Goal: Find specific page/section: Find specific page/section

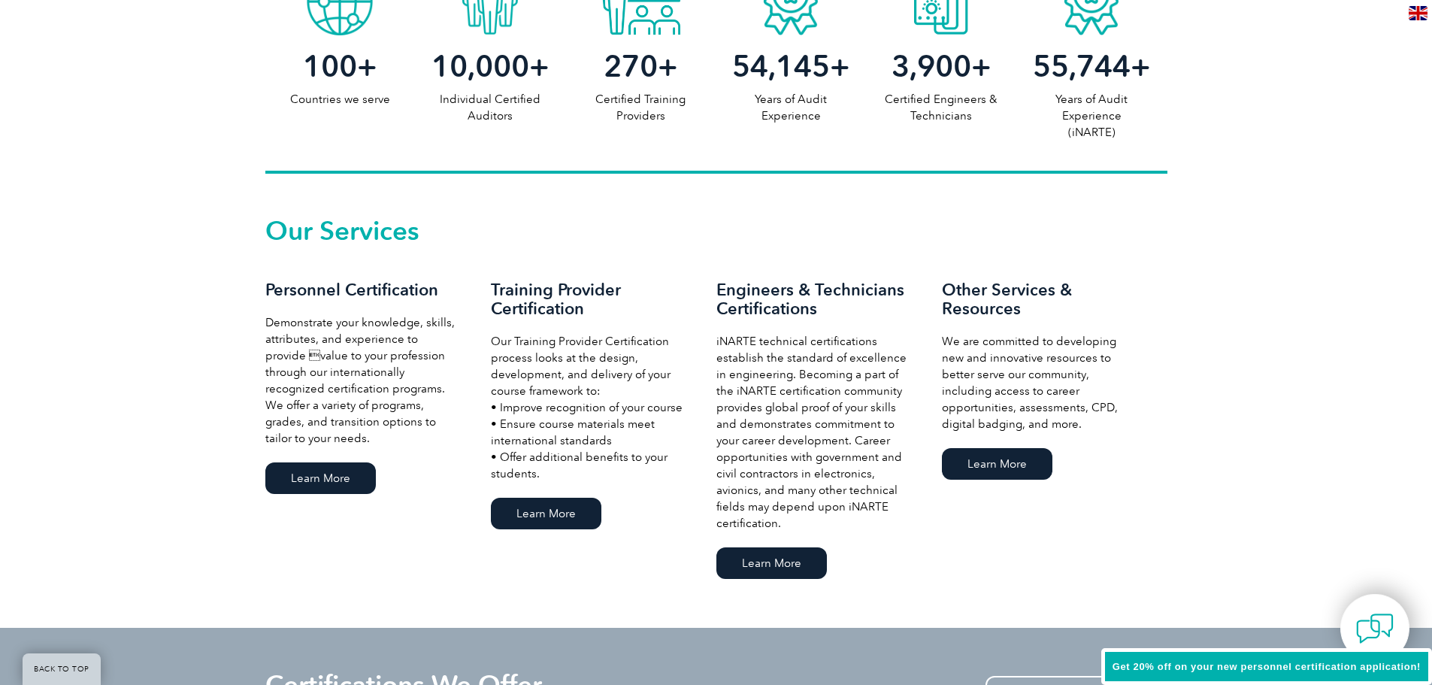
scroll to position [902, 0]
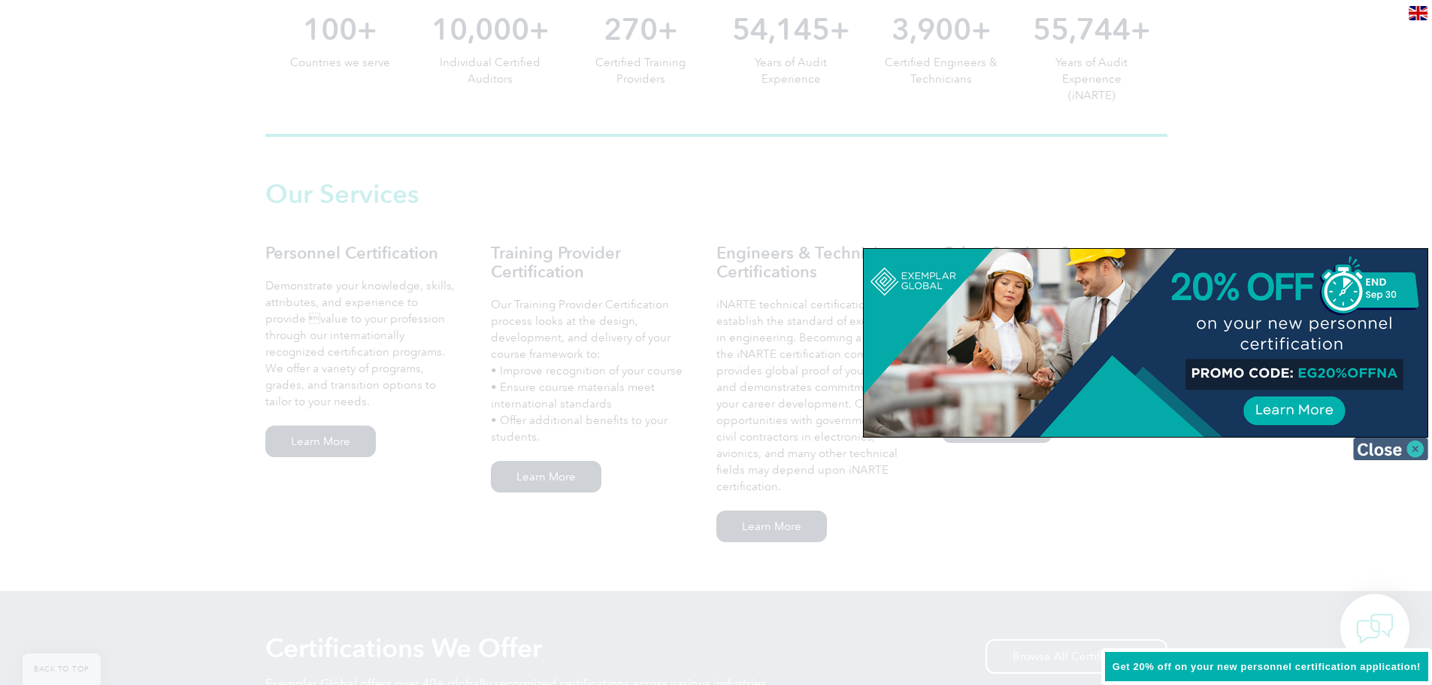
click at [1414, 455] on img at bounding box center [1390, 449] width 75 height 23
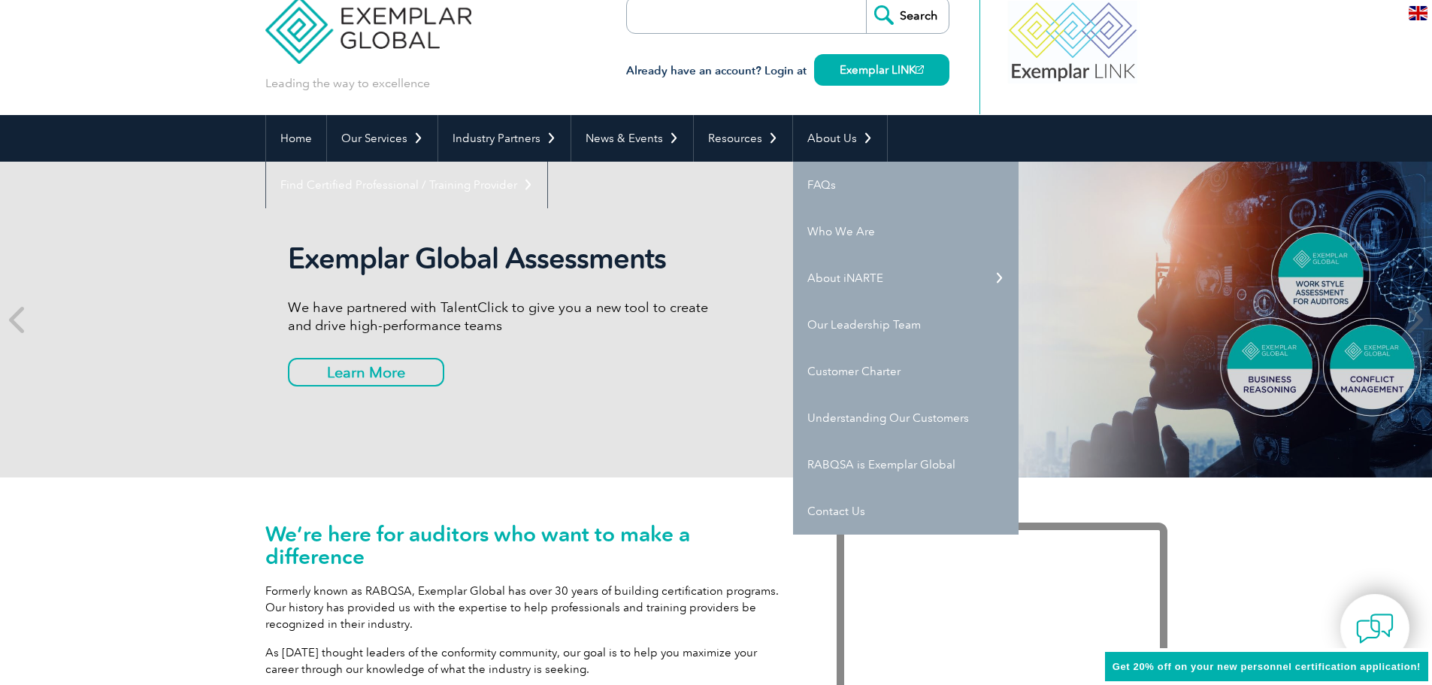
scroll to position [0, 0]
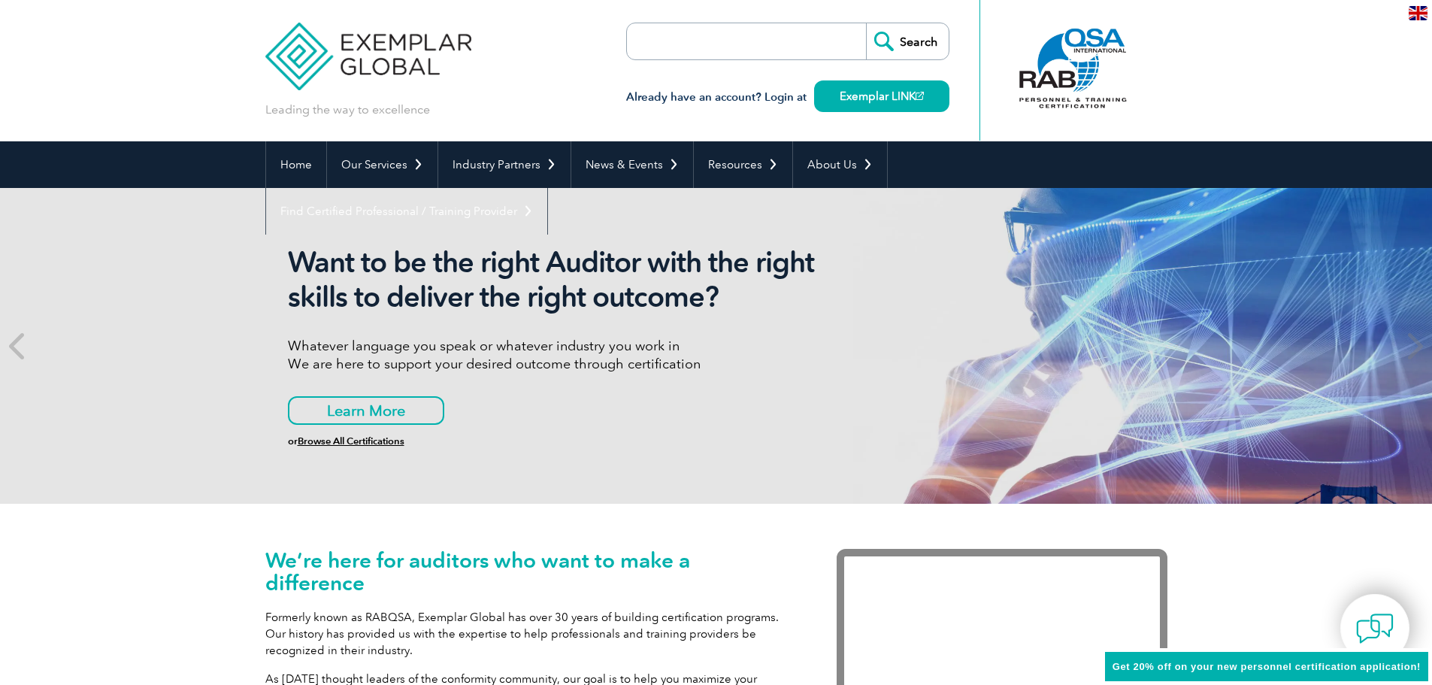
click at [747, 40] on input "search" at bounding box center [714, 41] width 158 height 36
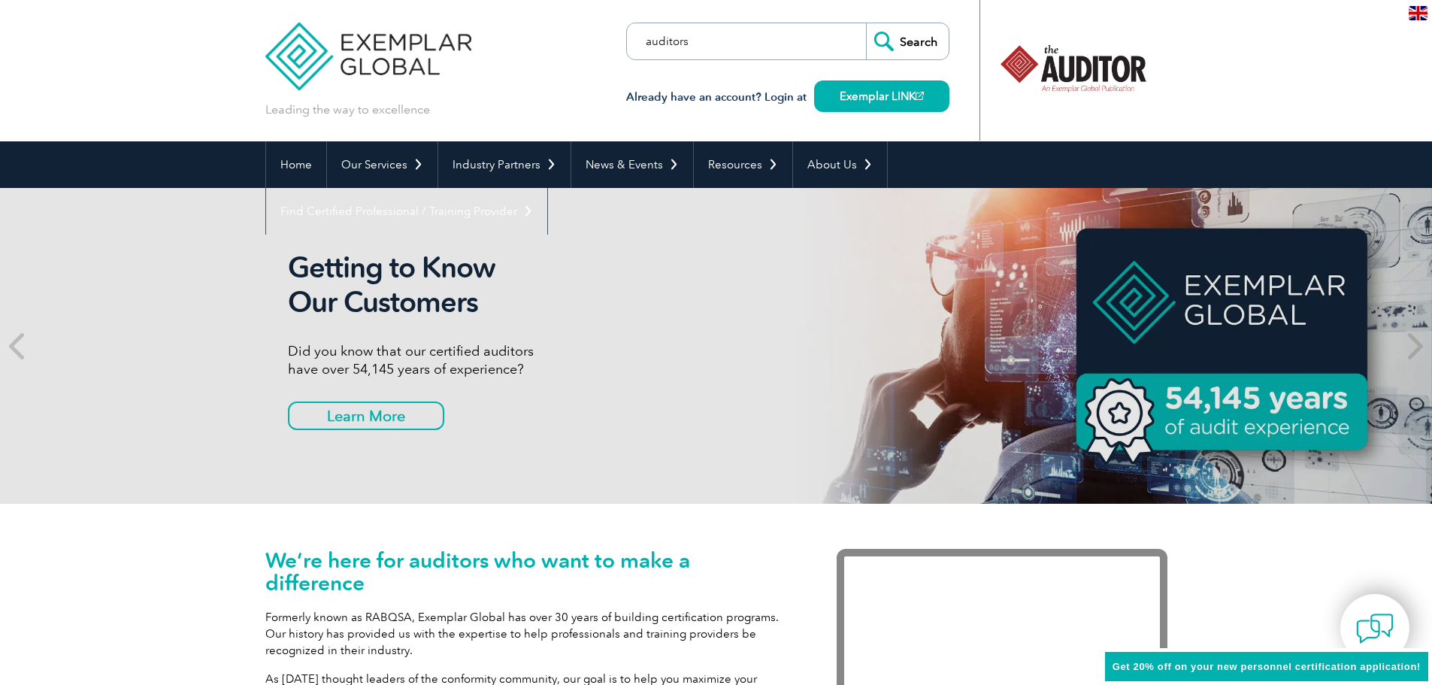
type input "auditors"
click at [866, 23] on input "Search" at bounding box center [907, 41] width 83 height 36
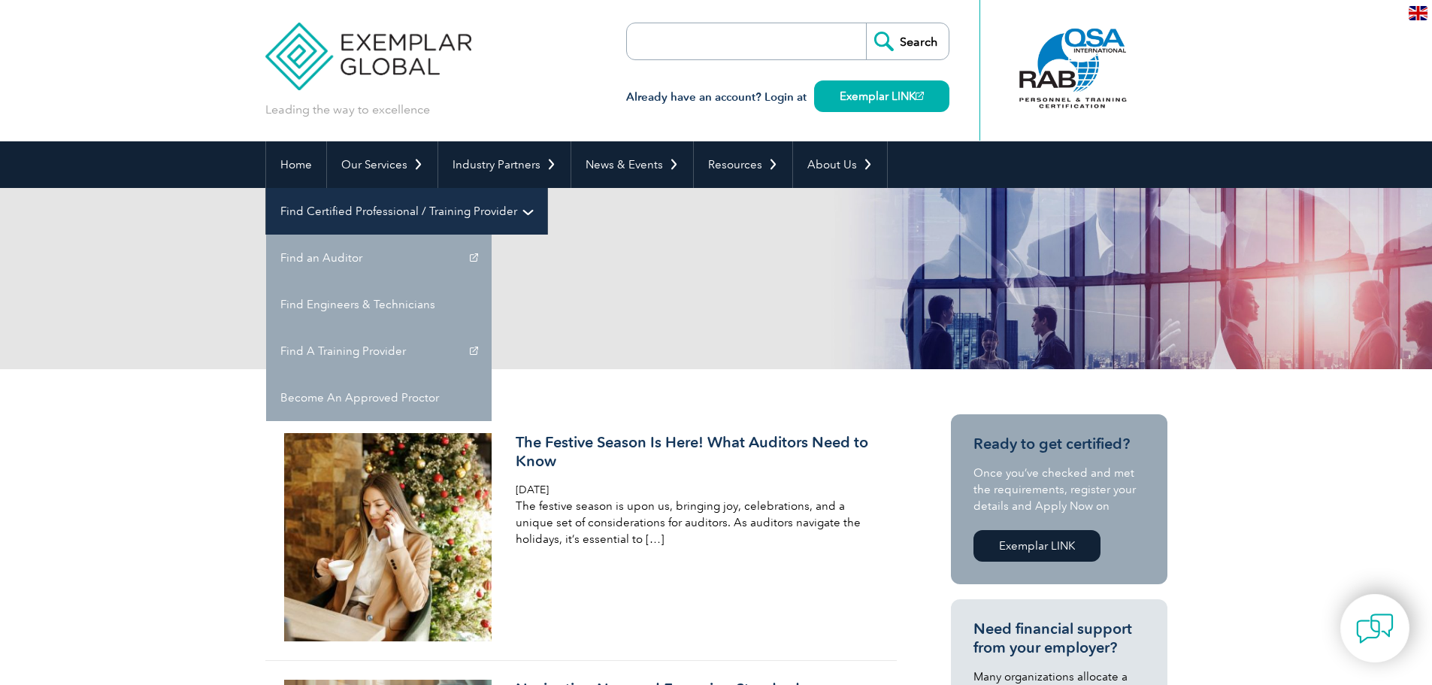
click at [547, 188] on link "Find Certified Professional / Training Provider" at bounding box center [406, 211] width 281 height 47
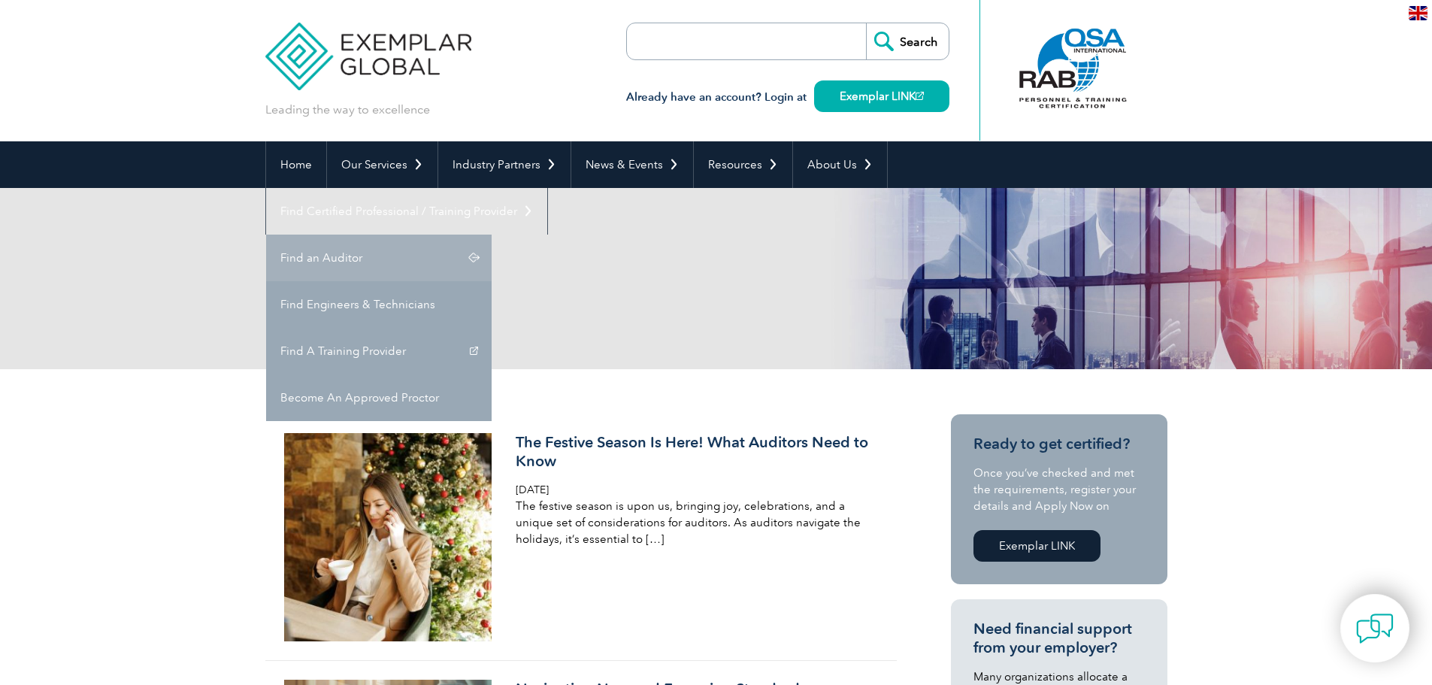
click at [492, 235] on link "Find an Auditor" at bounding box center [379, 258] width 226 height 47
